Goal: Contribute content

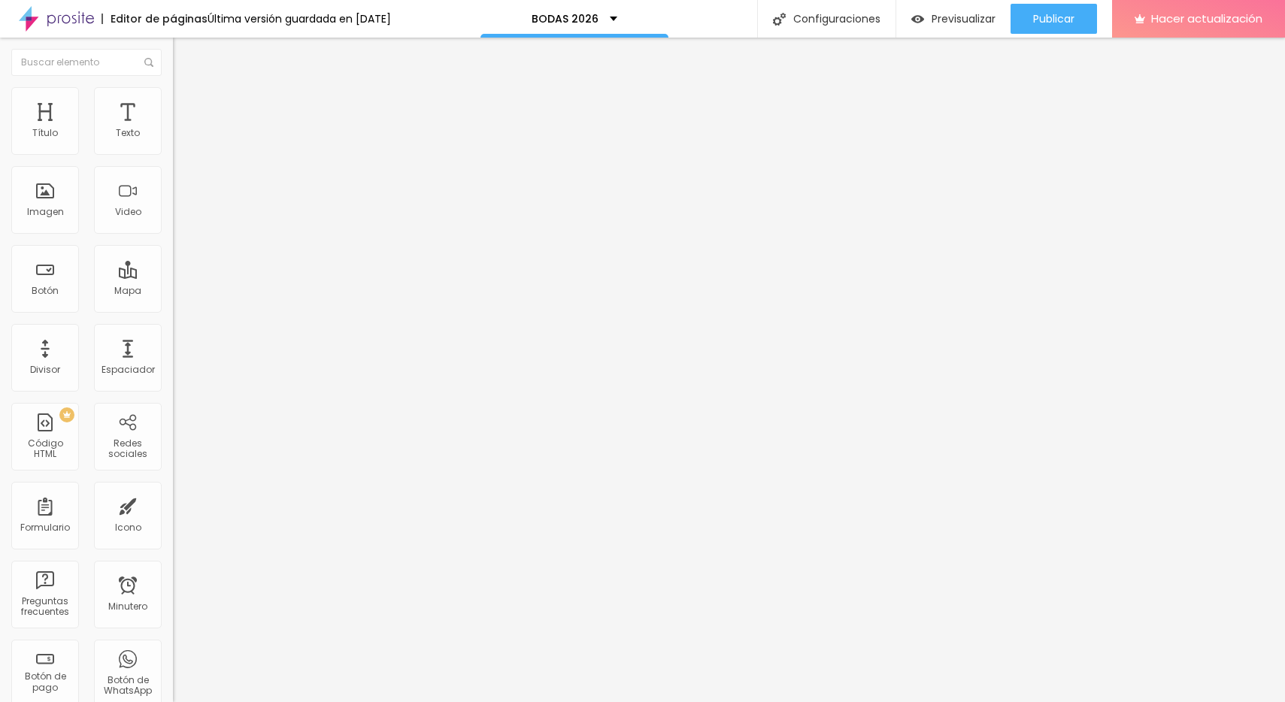
click at [71, 19] on img at bounding box center [56, 19] width 75 height 38
click at [173, 310] on input "[URL][DOMAIN_NAME]" at bounding box center [263, 302] width 180 height 15
type input "https://www.maxiproducciones."
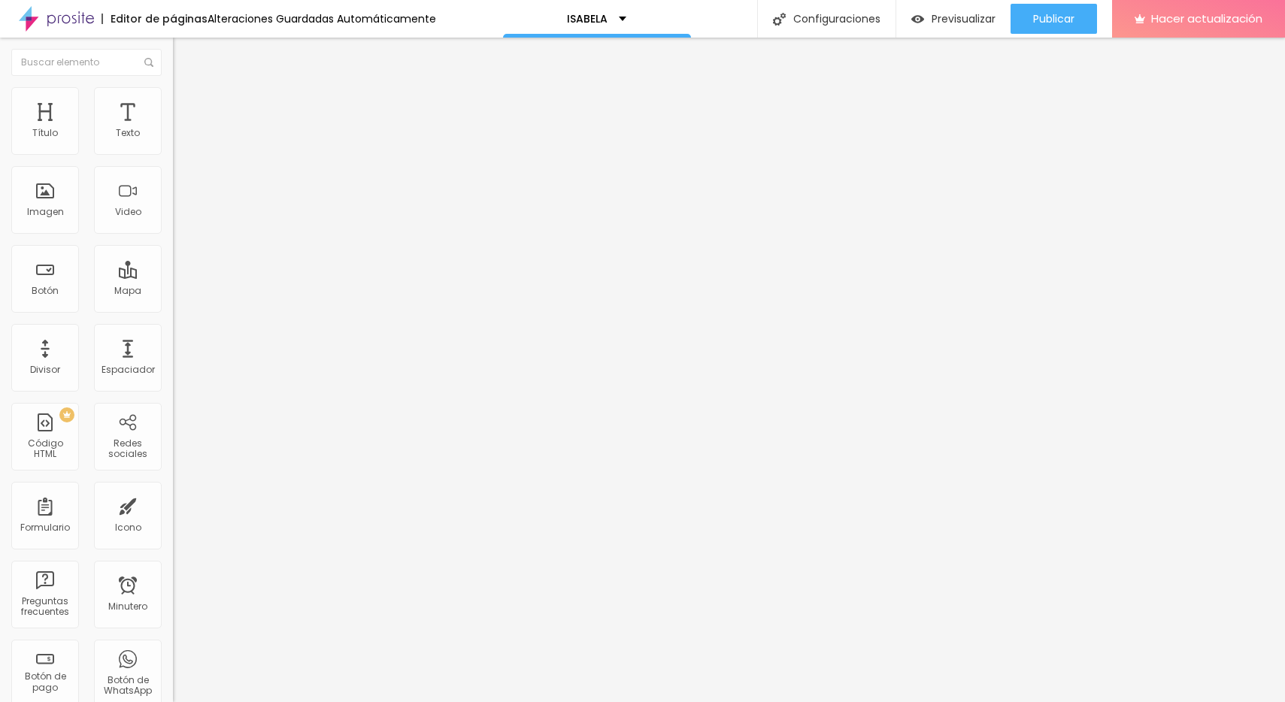
paste input "https://prosite.alboompro.com/content/portfolio/work"
type input "https://prosite.alboompro.com/content/portfolio/work"
click at [173, 431] on div "Editar null Contenido Estilo Avanzado Texto ADELANTO DE MI BOOK Alineación Tama…" at bounding box center [259, 370] width 173 height 665
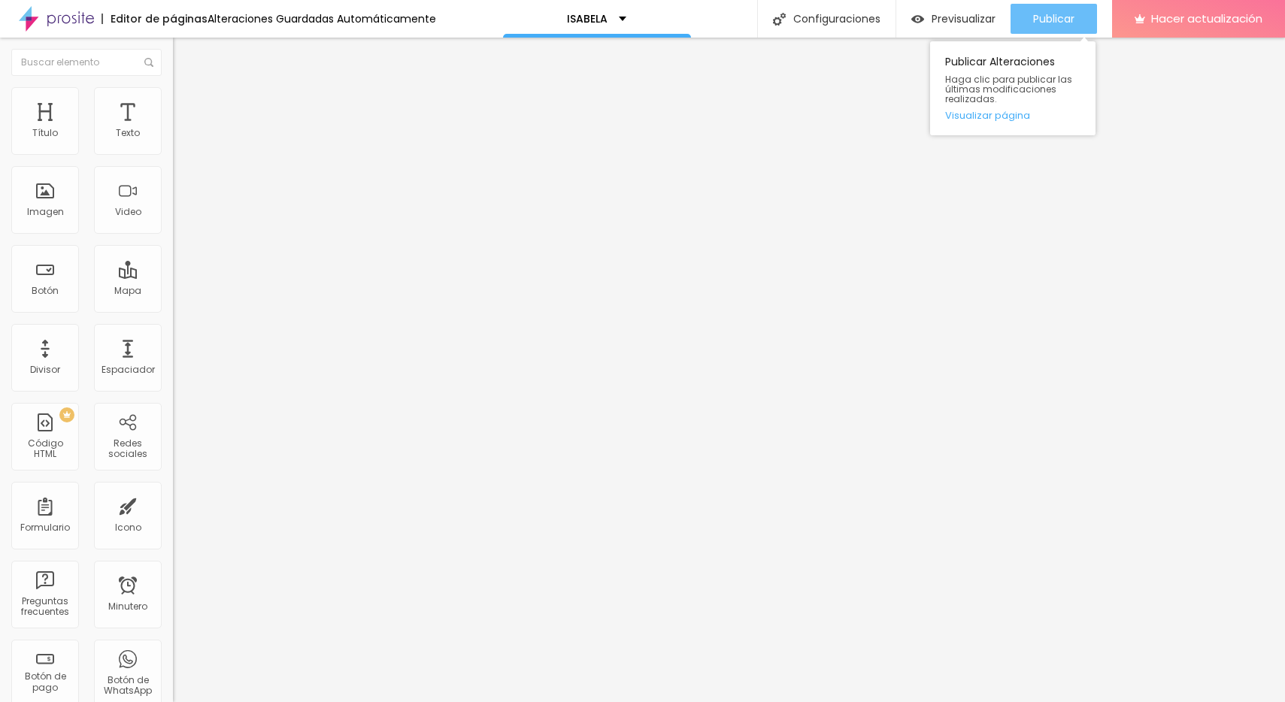
click at [1047, 20] on font "Publicar" at bounding box center [1053, 18] width 41 height 15
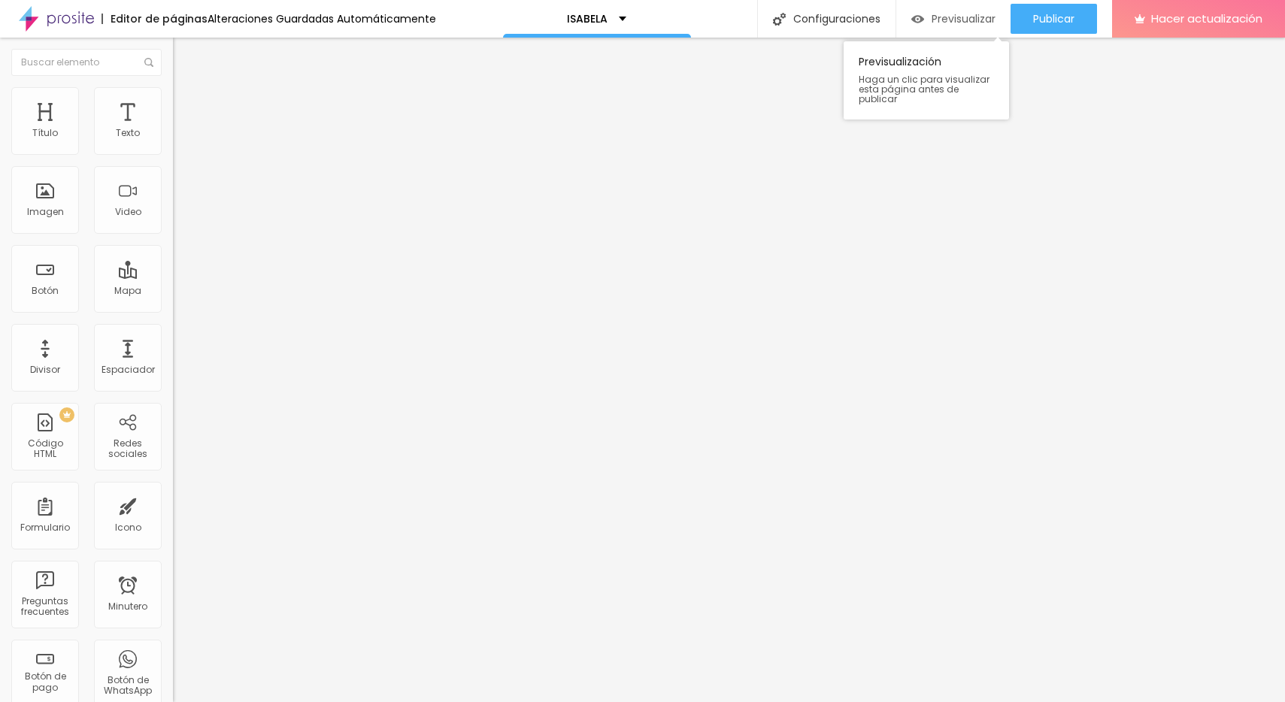
click at [963, 22] on font "Previsualizar" at bounding box center [964, 18] width 64 height 15
click at [173, 310] on input "https://prosite.alboompro.com/content/portfolio/work" at bounding box center [263, 302] width 180 height 15
paste input "https://www.maxiproducciones.com.ar/portfolio/books/1578474-isabella"
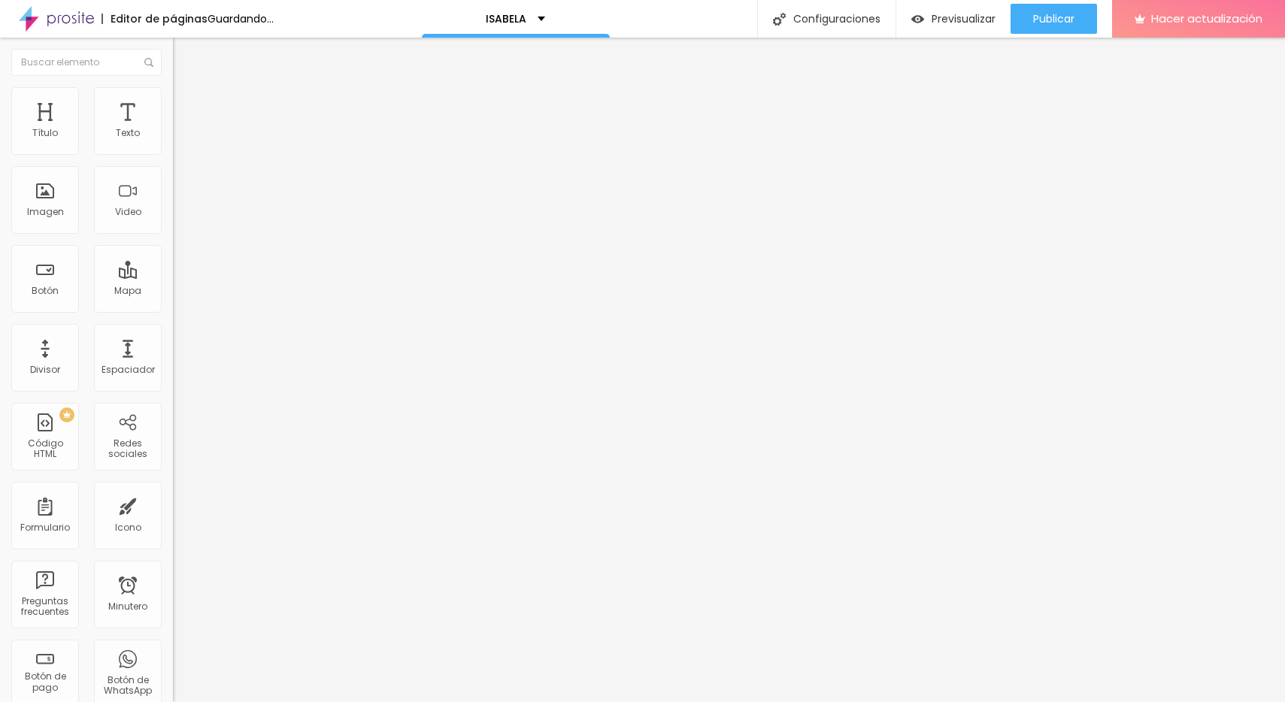
type input "https://www.maxiproducciones.com.ar/portfolio/books/1578474-isabella"
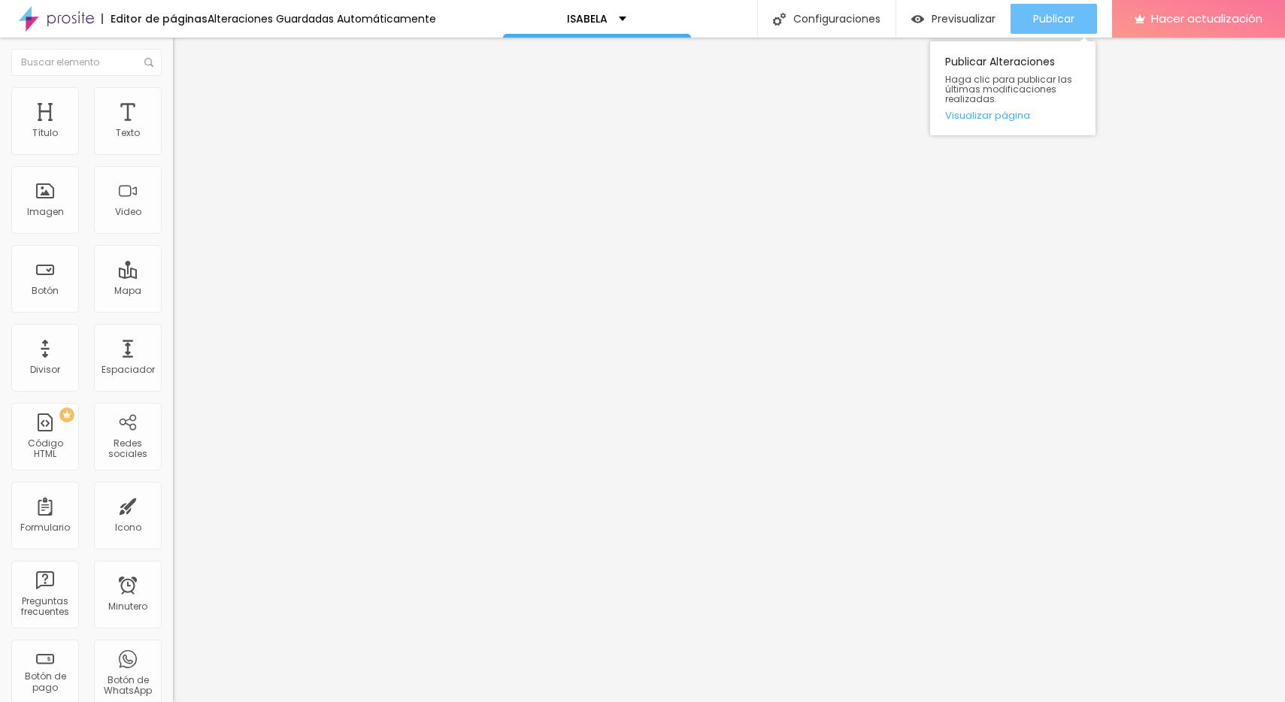
scroll to position [0, 0]
click at [1053, 20] on font "Publicar" at bounding box center [1053, 18] width 41 height 15
